Goal: Answer question/provide support: Share knowledge or assist other users

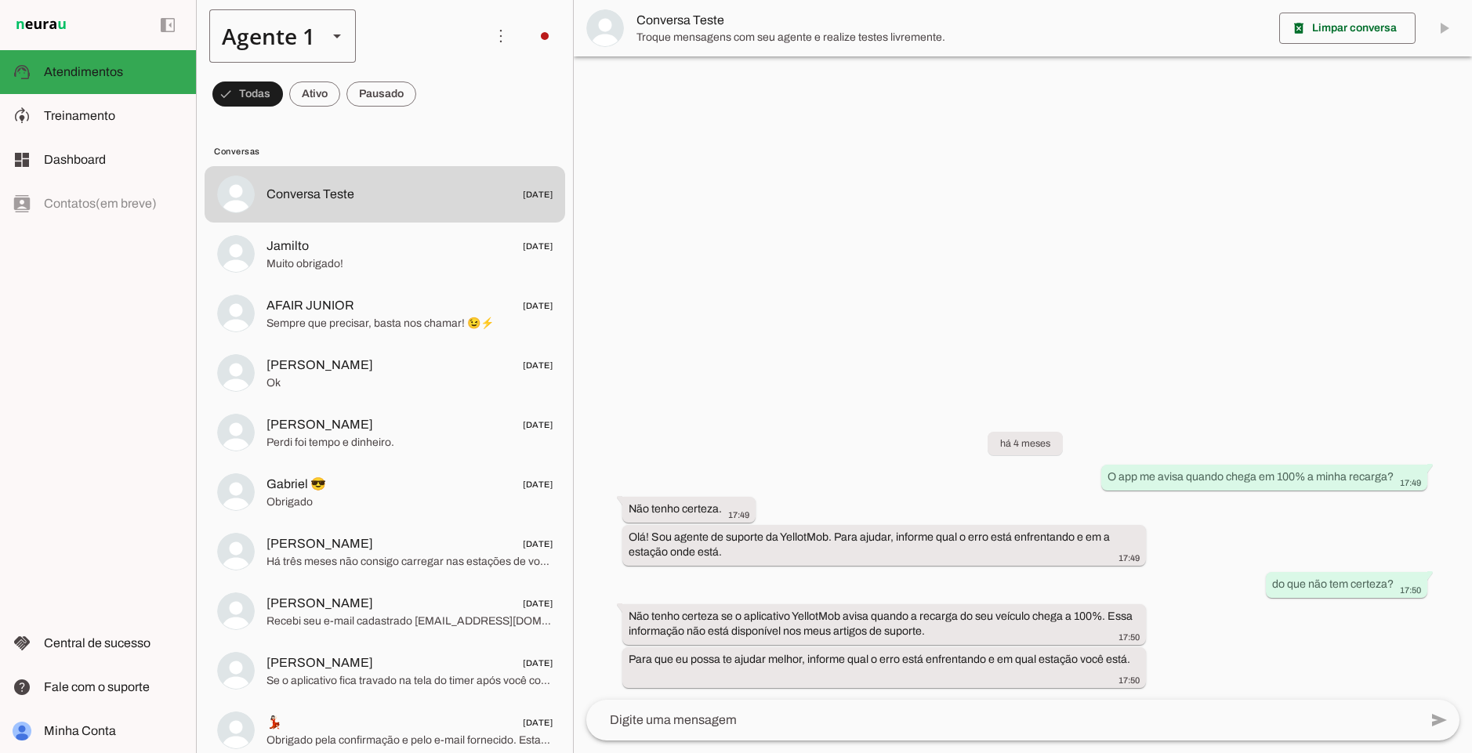
click at [266, 36] on div "Agente 1" at bounding box center [262, 35] width 106 height 53
click at [0, 0] on slot "Agente 2" at bounding box center [0, 0] width 0 height 0
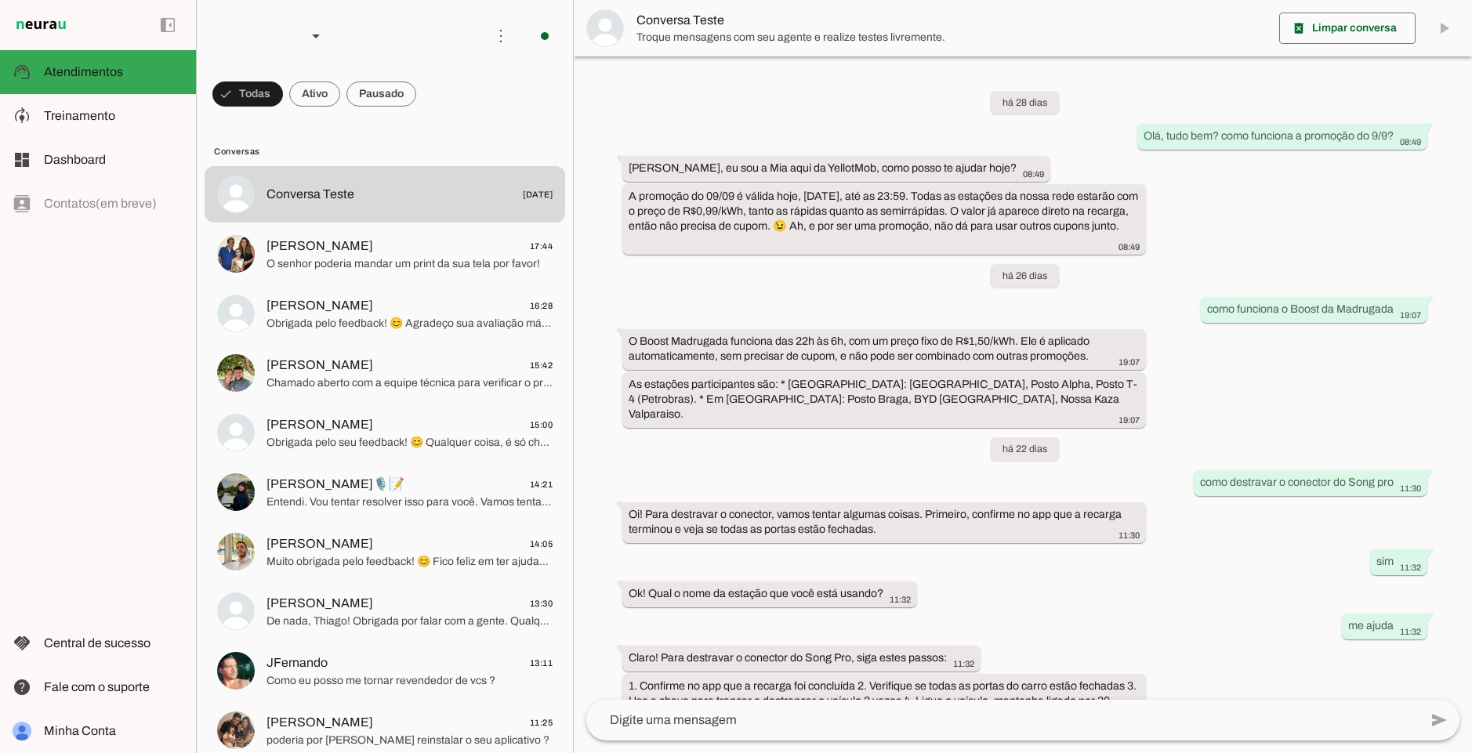
scroll to position [147, 0]
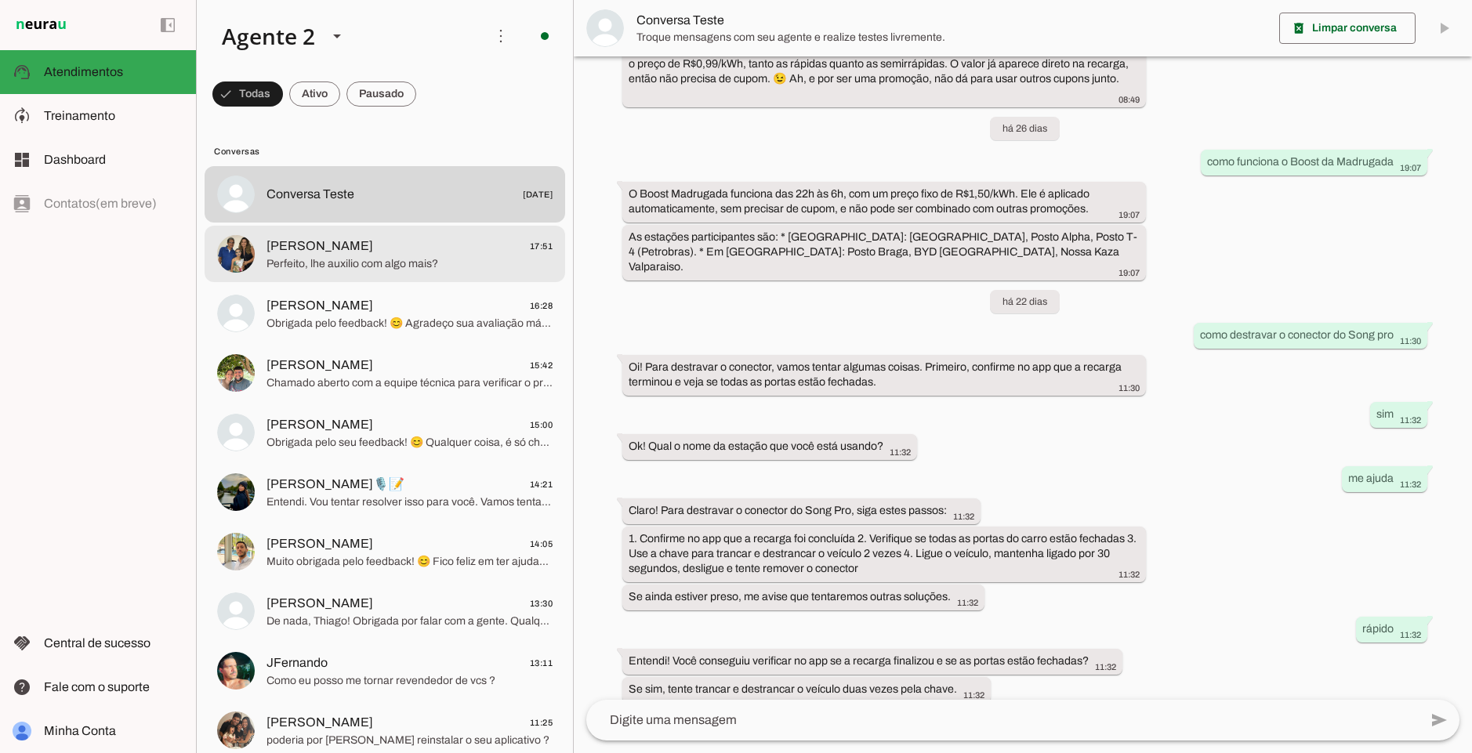
click at [429, 272] on div at bounding box center [409, 254] width 286 height 38
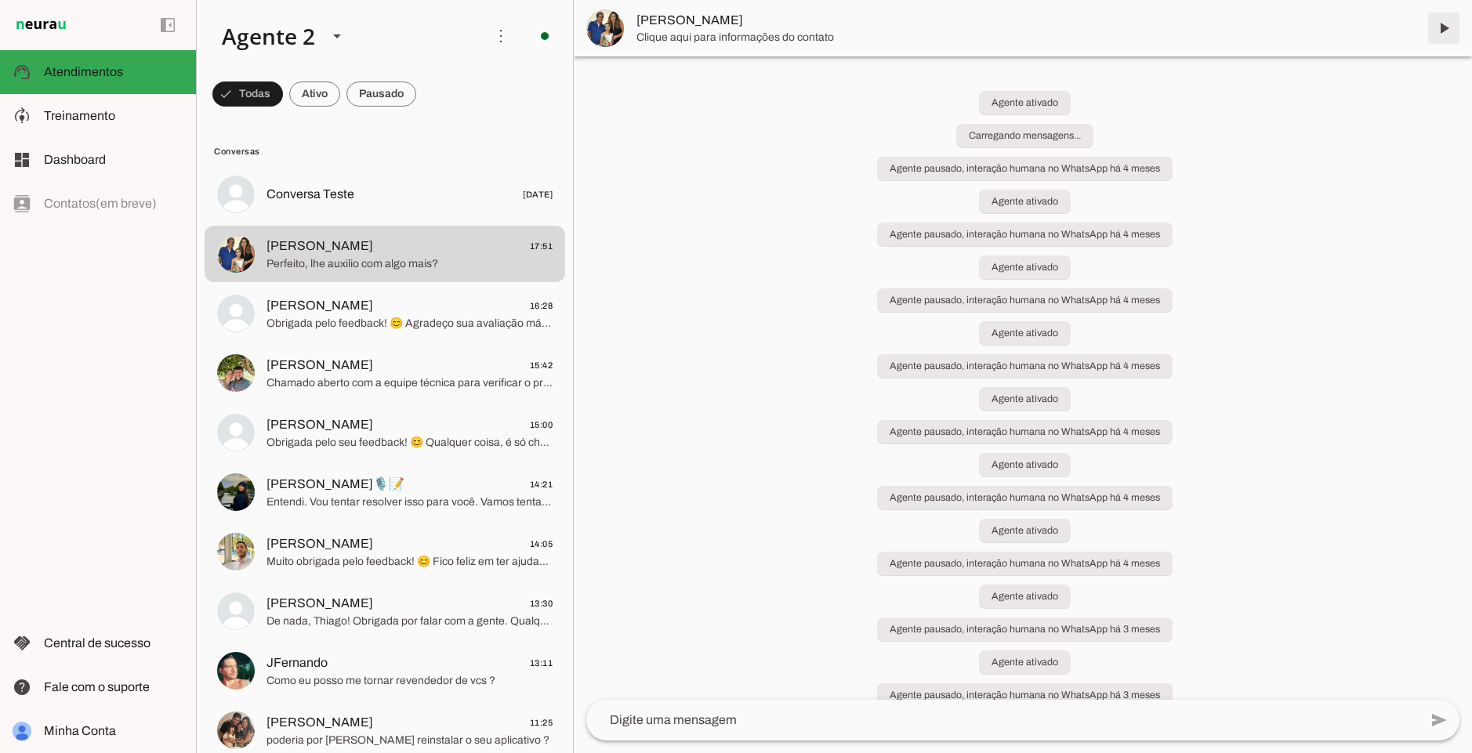
click at [1441, 31] on span at bounding box center [1444, 28] width 38 height 38
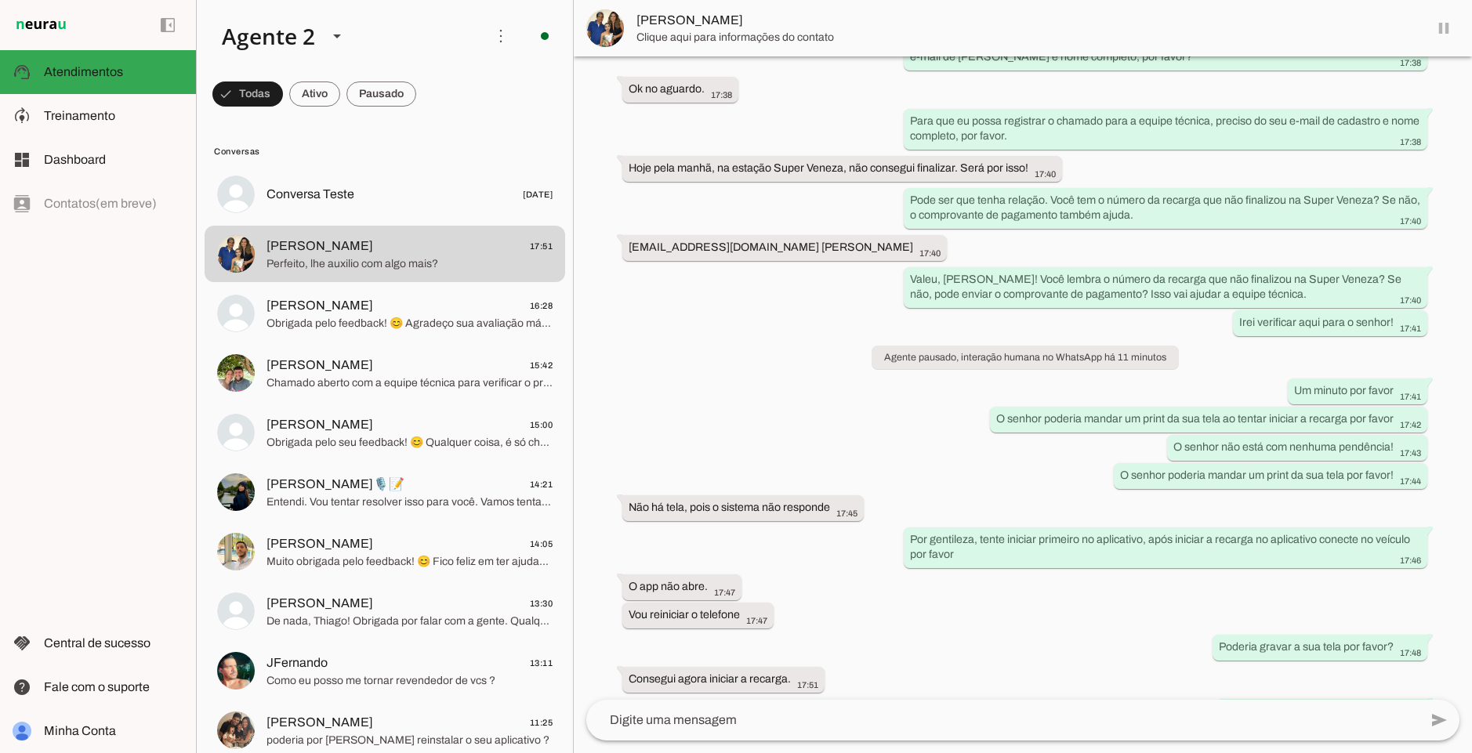
scroll to position [30499, 0]
